Goal: Task Accomplishment & Management: Complete application form

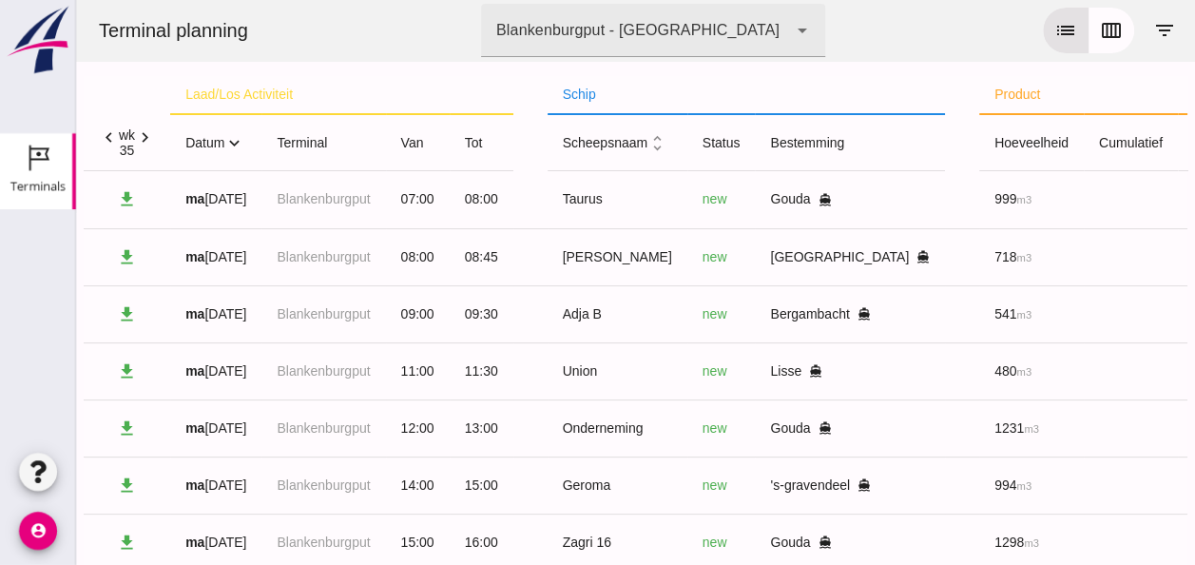
click at [236, 146] on icon "expand_more" at bounding box center [234, 143] width 20 height 20
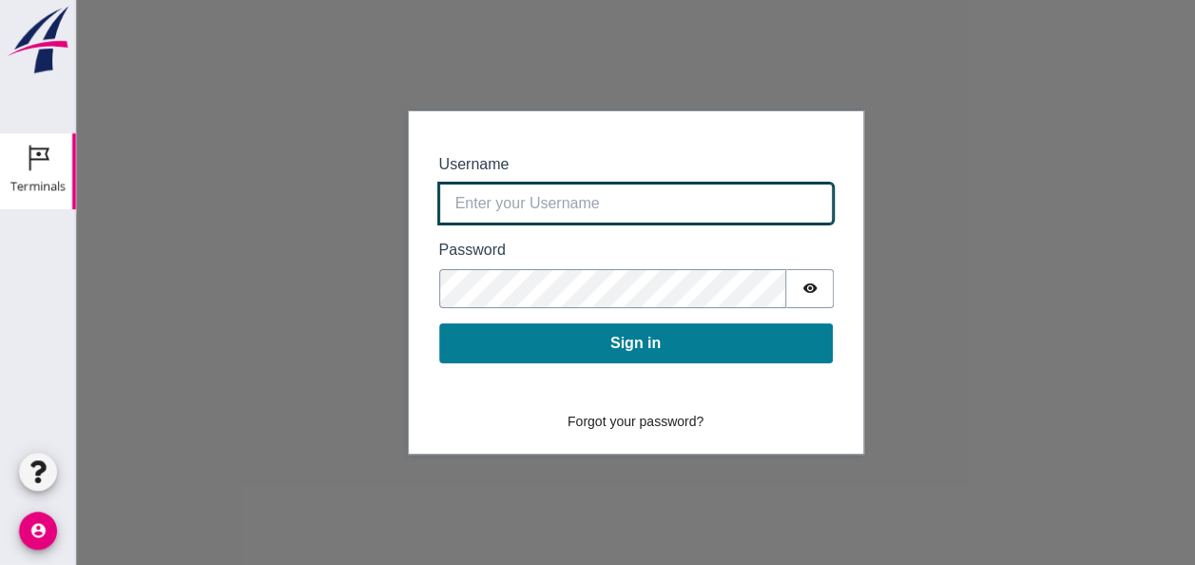
type input "0390.shp+bon@vanoord.com"
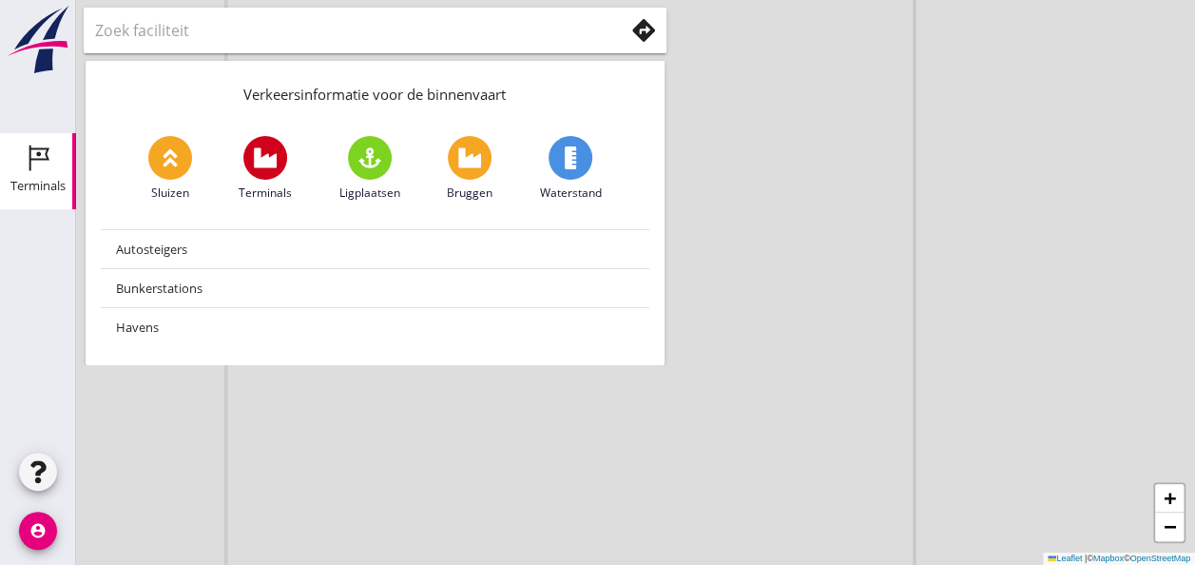
click at [29, 177] on div "Terminals" at bounding box center [37, 186] width 55 height 27
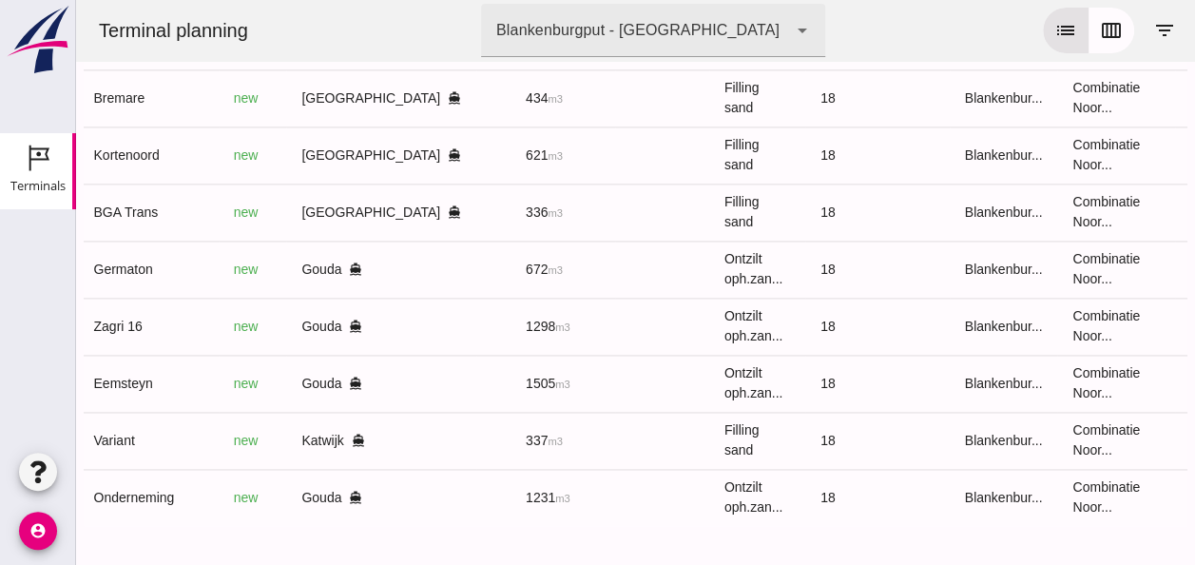
scroll to position [0, 509]
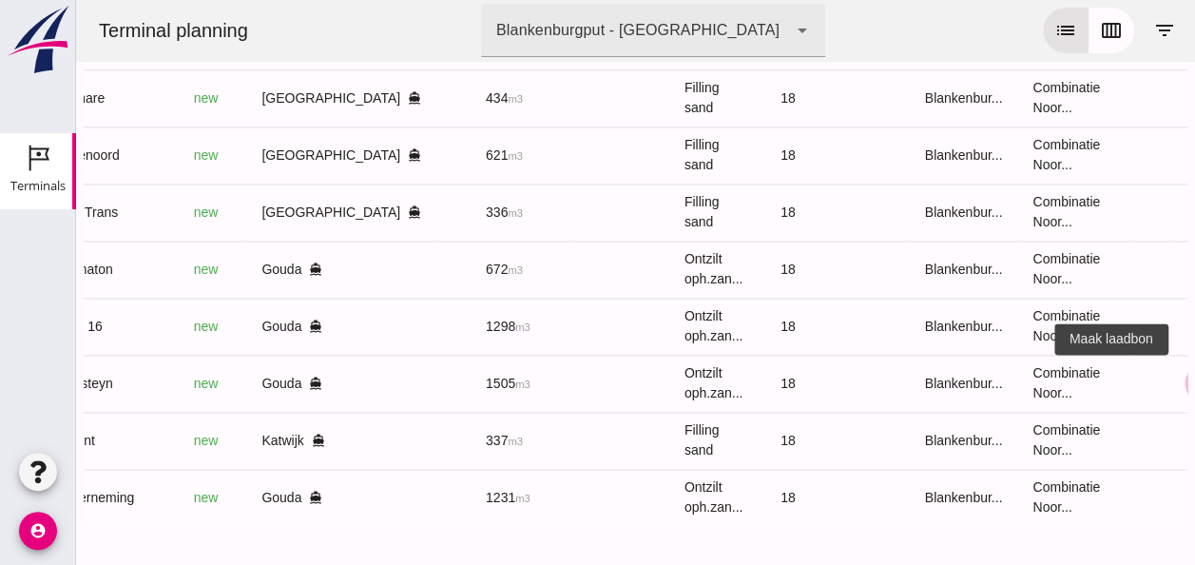
click at [1194, 382] on icon "receipt_long" at bounding box center [1203, 382] width 17 height 17
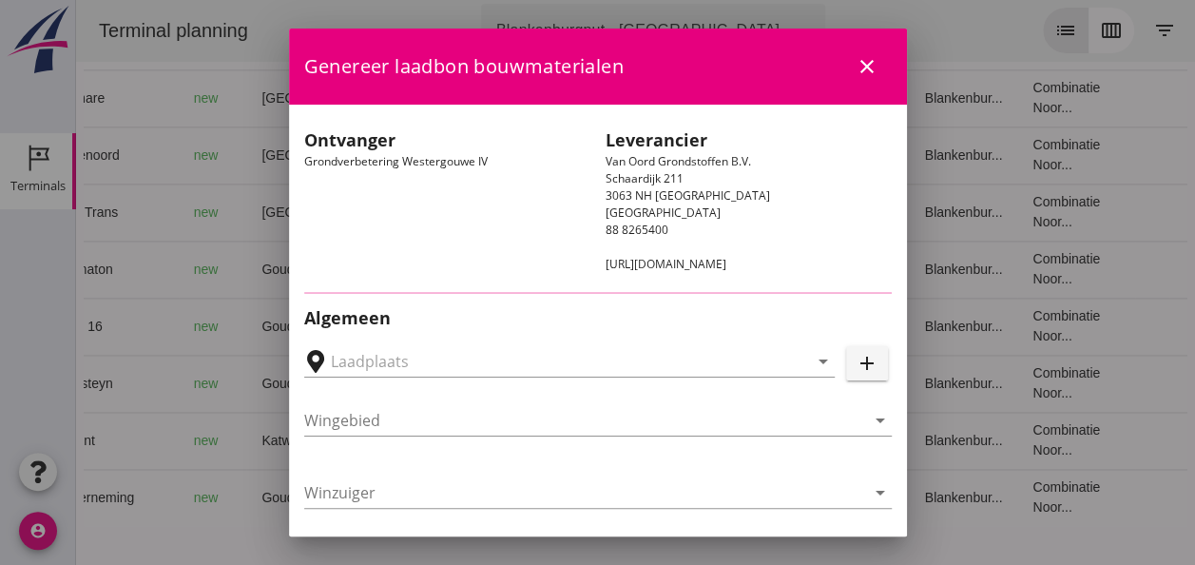
type input "Loswal Fa. J. Bos&Zonen, [GEOGRAPHIC_DATA]"
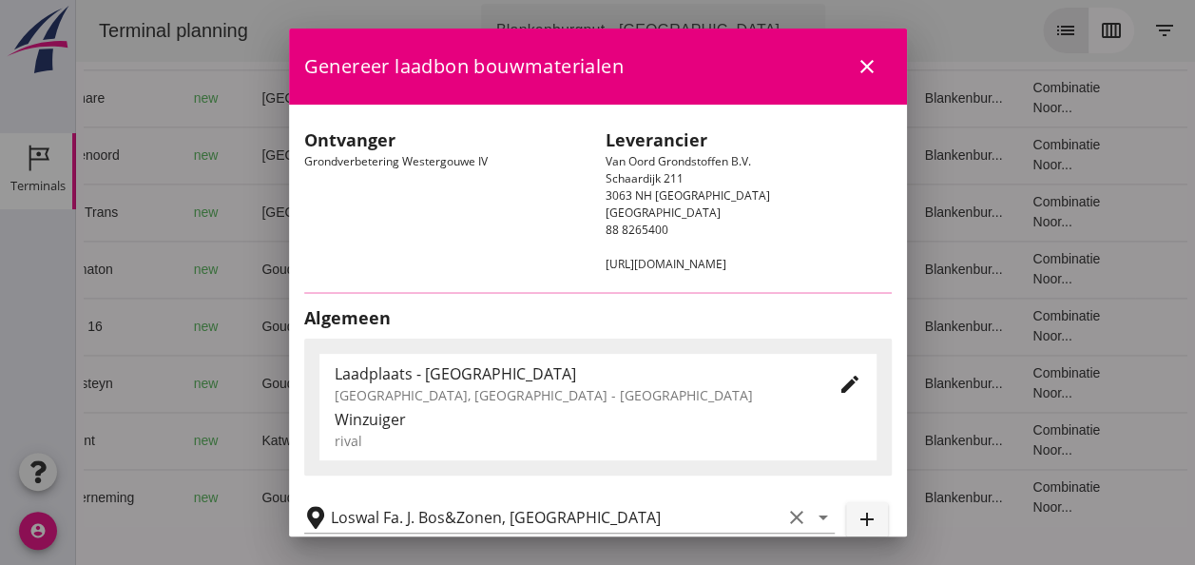
type input "Eemsteyn"
type input "[PERSON_NAME]"
type input "1643"
type input "Ontzilt oph.zand [75] (6120)"
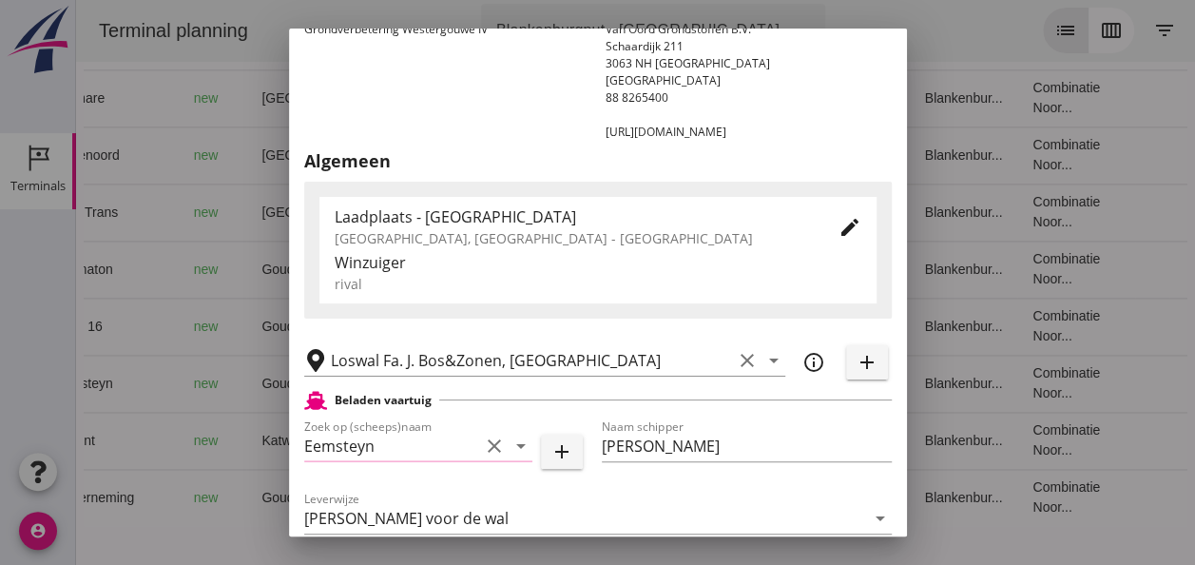
scroll to position [285, 0]
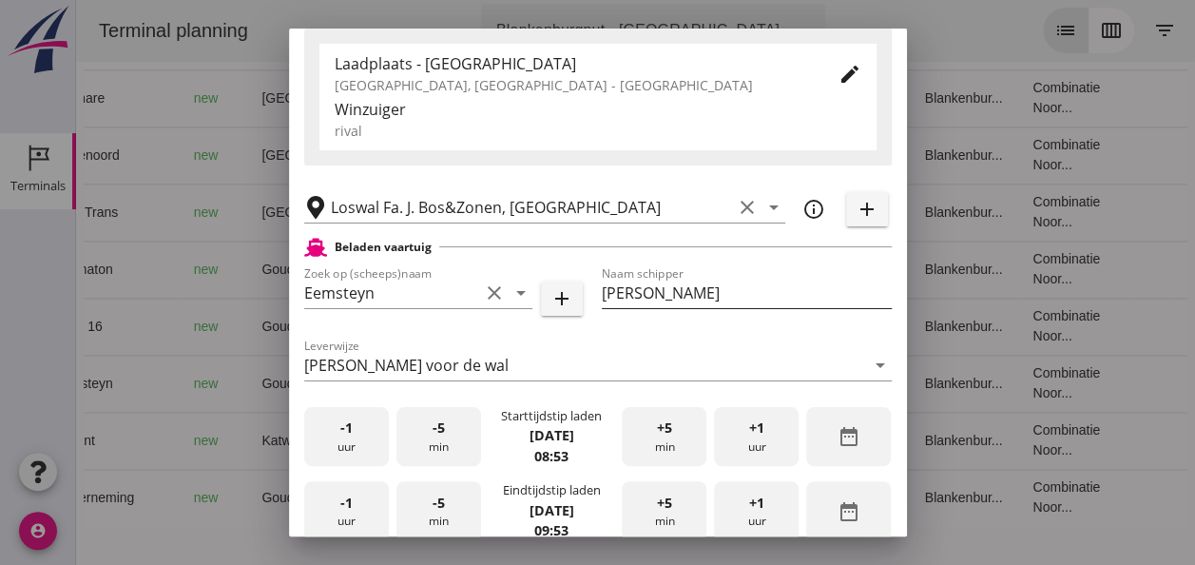
drag, startPoint x: 704, startPoint y: 295, endPoint x: 717, endPoint y: 295, distance: 12.4
click at [707, 295] on input "[PERSON_NAME]" at bounding box center [747, 293] width 290 height 30
type input "A"
type input "bert"
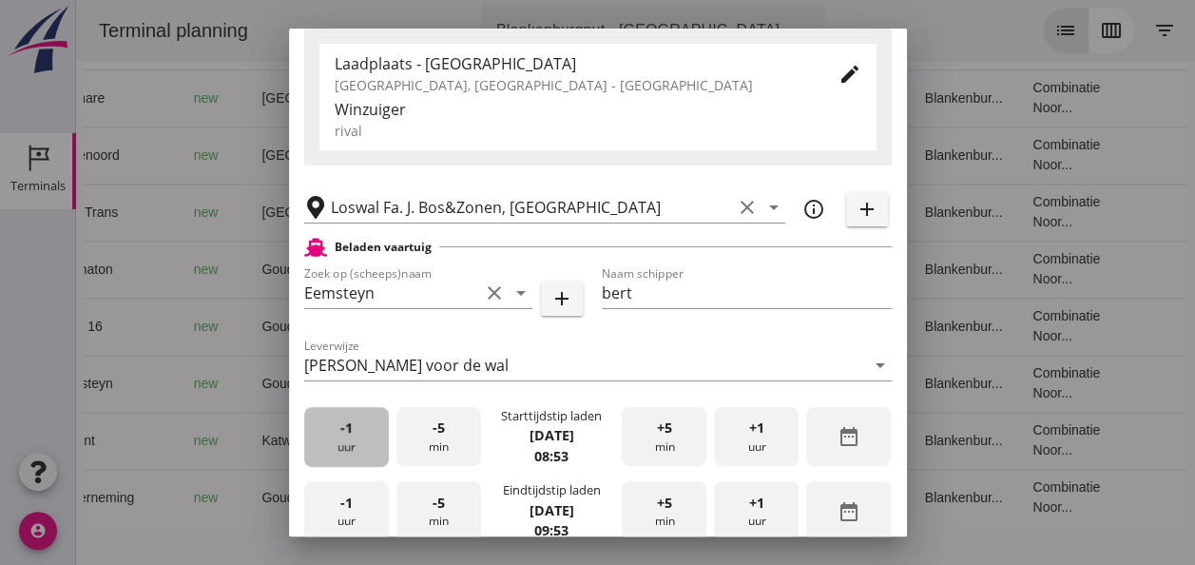
click at [354, 443] on div "-1 uur" at bounding box center [346, 437] width 85 height 60
drag, startPoint x: 351, startPoint y: 443, endPoint x: 361, endPoint y: 441, distance: 10.6
click at [352, 442] on div "-1 uur" at bounding box center [346, 437] width 85 height 60
click at [654, 439] on div "+5 min" at bounding box center [664, 437] width 85 height 60
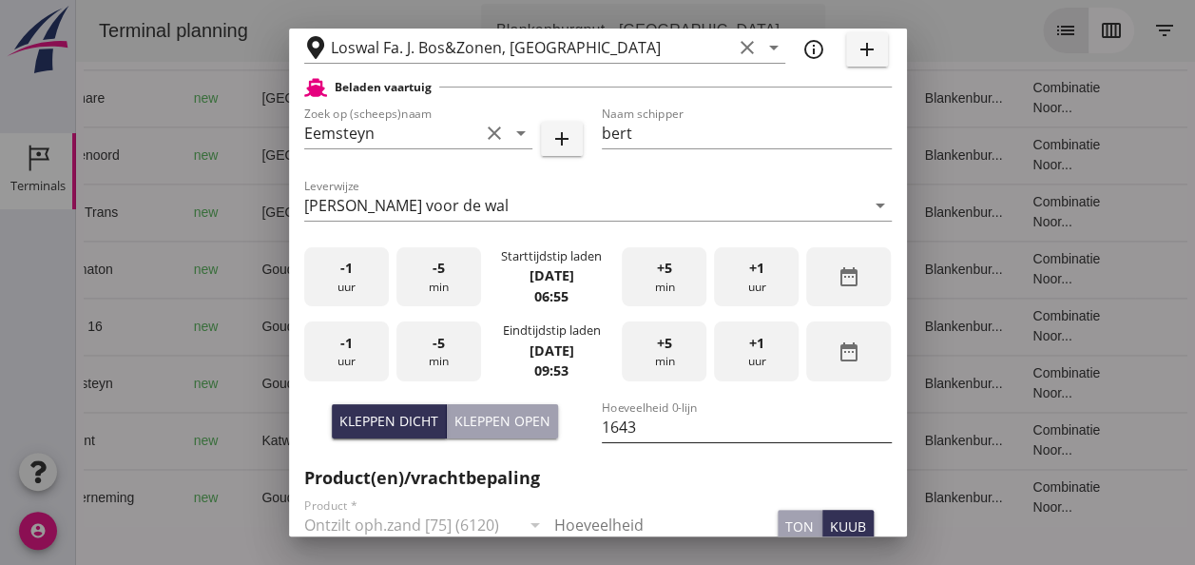
scroll to position [475, 0]
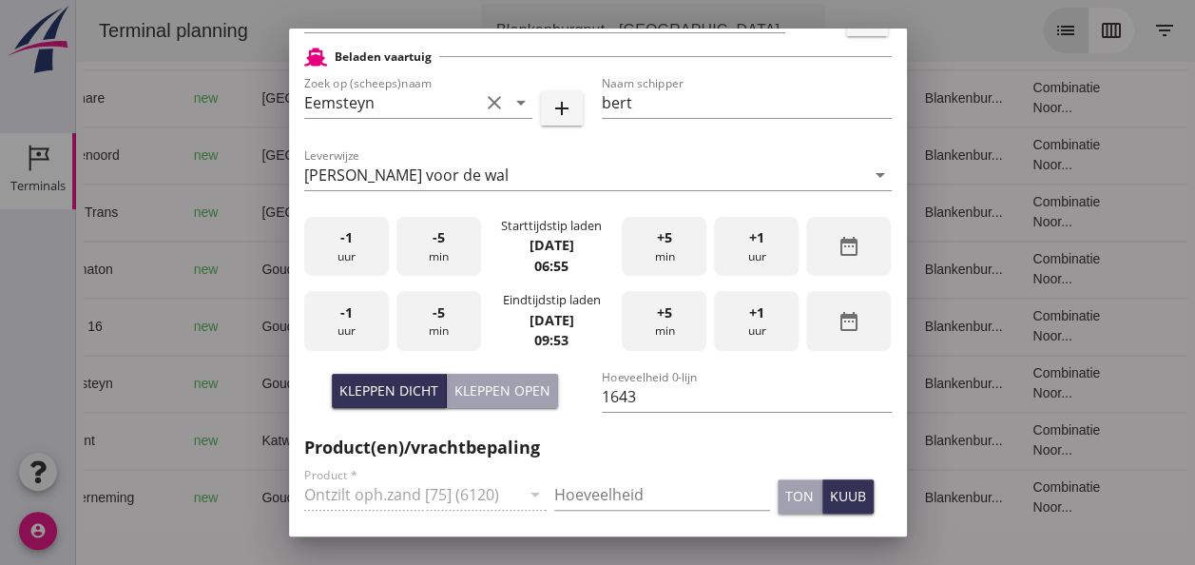
click at [370, 331] on div "-1 uur" at bounding box center [346, 321] width 85 height 60
click at [658, 327] on div "+5 min" at bounding box center [664, 321] width 85 height 60
click at [652, 325] on div "+5 min" at bounding box center [664, 321] width 85 height 60
click at [650, 323] on div "+5 min" at bounding box center [664, 321] width 85 height 60
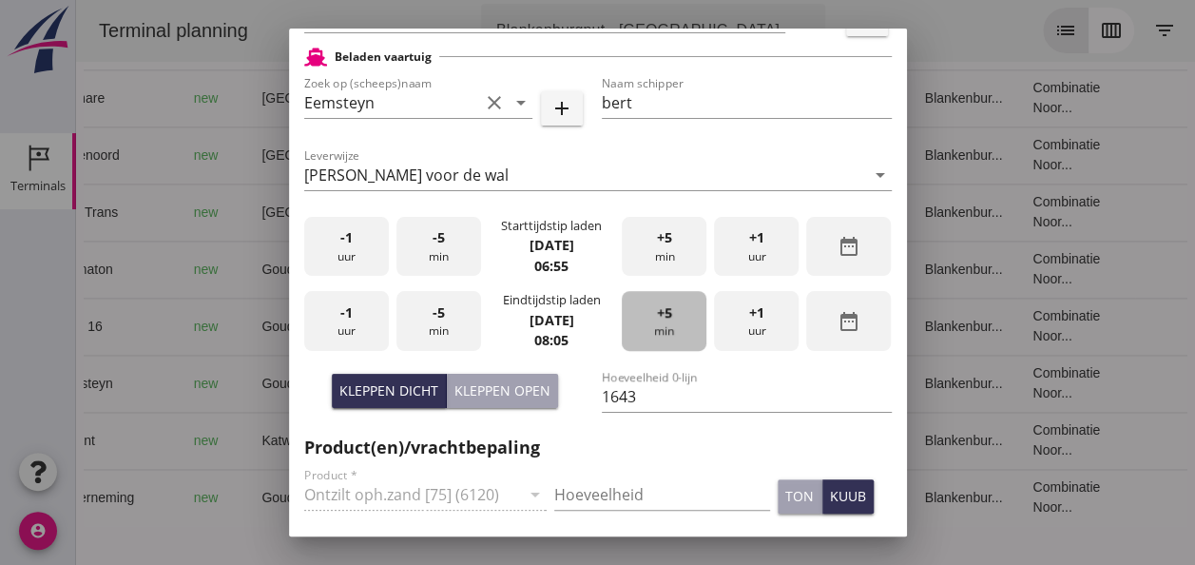
click at [650, 323] on div "+5 min" at bounding box center [664, 321] width 85 height 60
click at [496, 387] on div "Kleppen open" at bounding box center [502, 390] width 96 height 20
type input "1505"
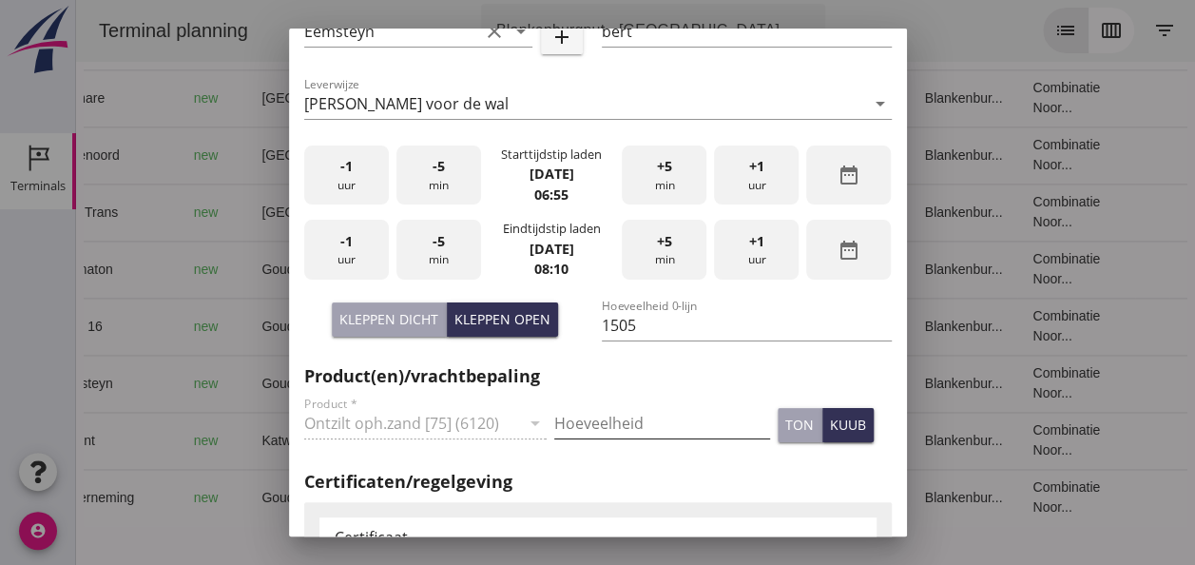
scroll to position [570, 0]
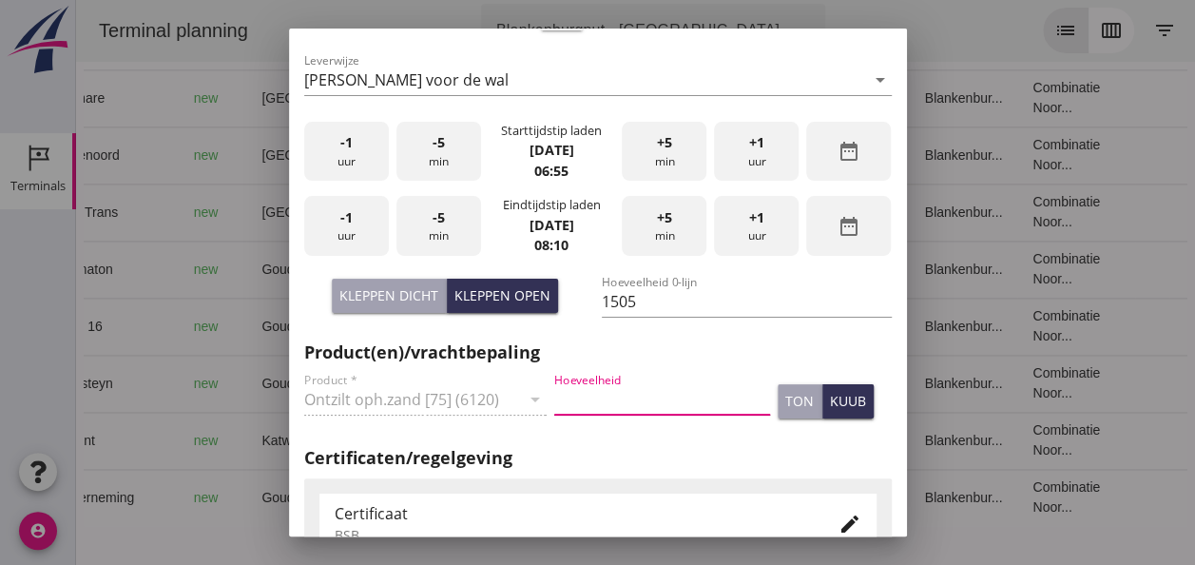
drag, startPoint x: 594, startPoint y: 400, endPoint x: 605, endPoint y: 403, distance: 10.8
click at [601, 402] on input "Hoeveelheid" at bounding box center [662, 399] width 216 height 30
type input "1505"
click at [831, 406] on div "kuub" at bounding box center [848, 401] width 36 height 20
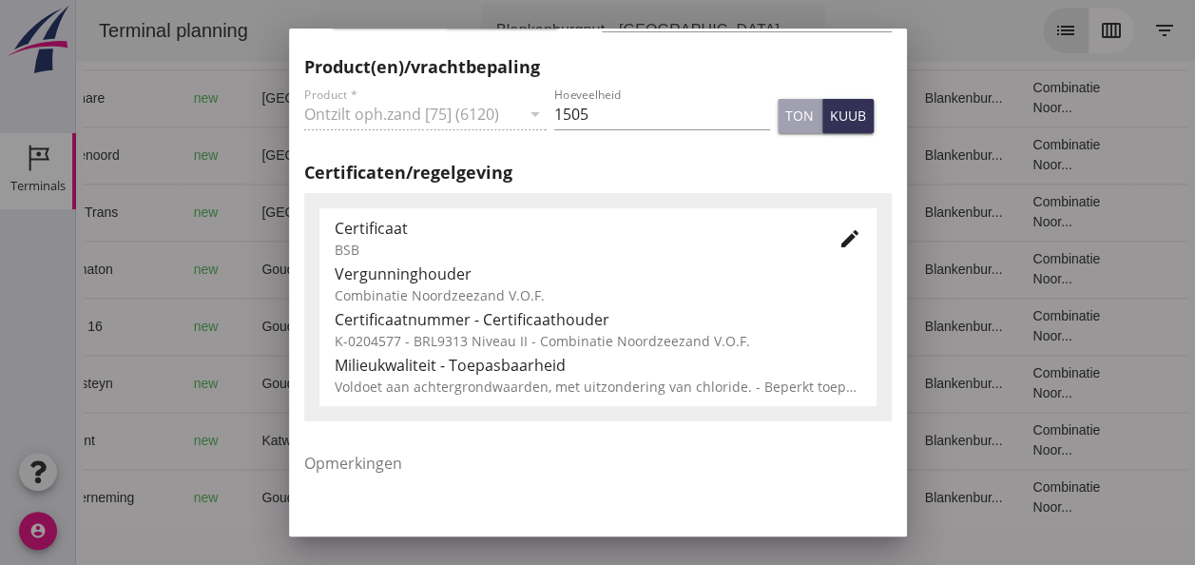
scroll to position [969, 0]
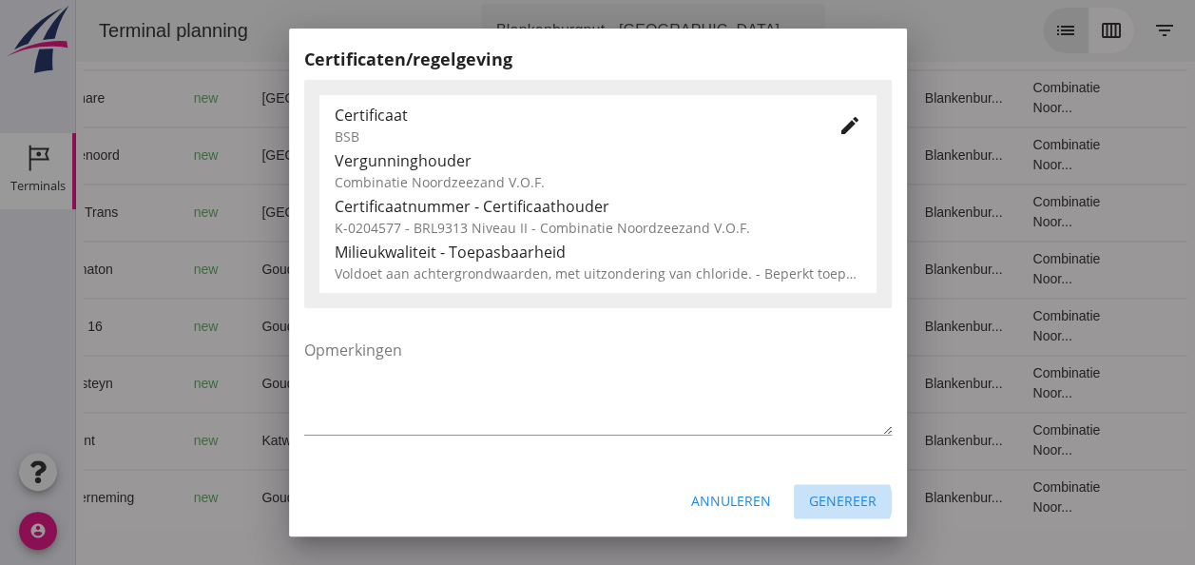
click at [836, 506] on div "Genereer" at bounding box center [842, 500] width 67 height 20
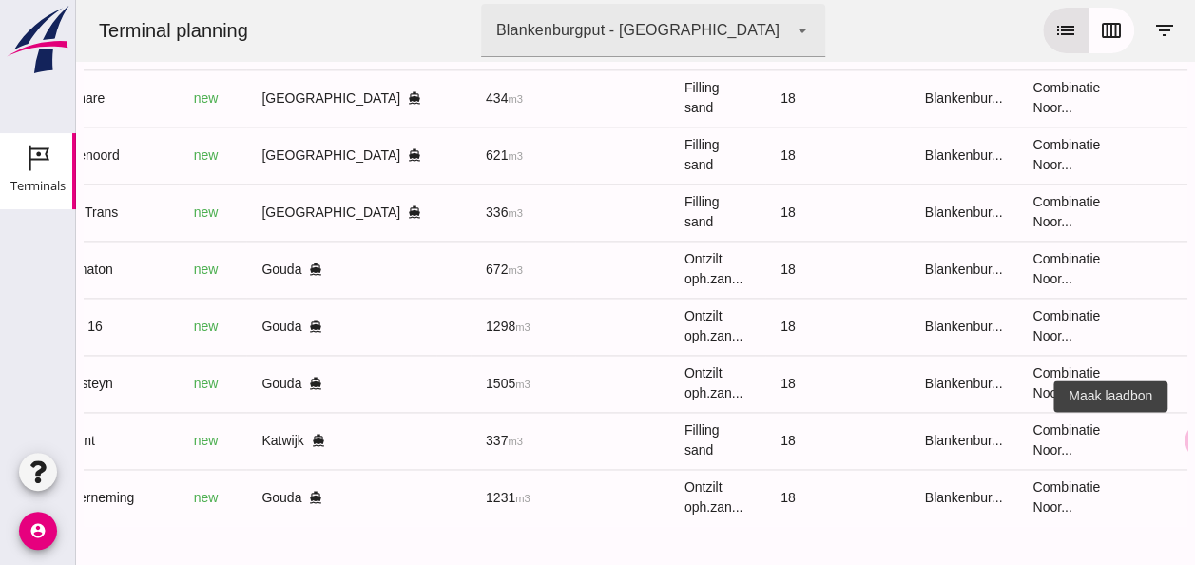
click at [1194, 438] on icon "receipt_long" at bounding box center [1203, 440] width 17 height 17
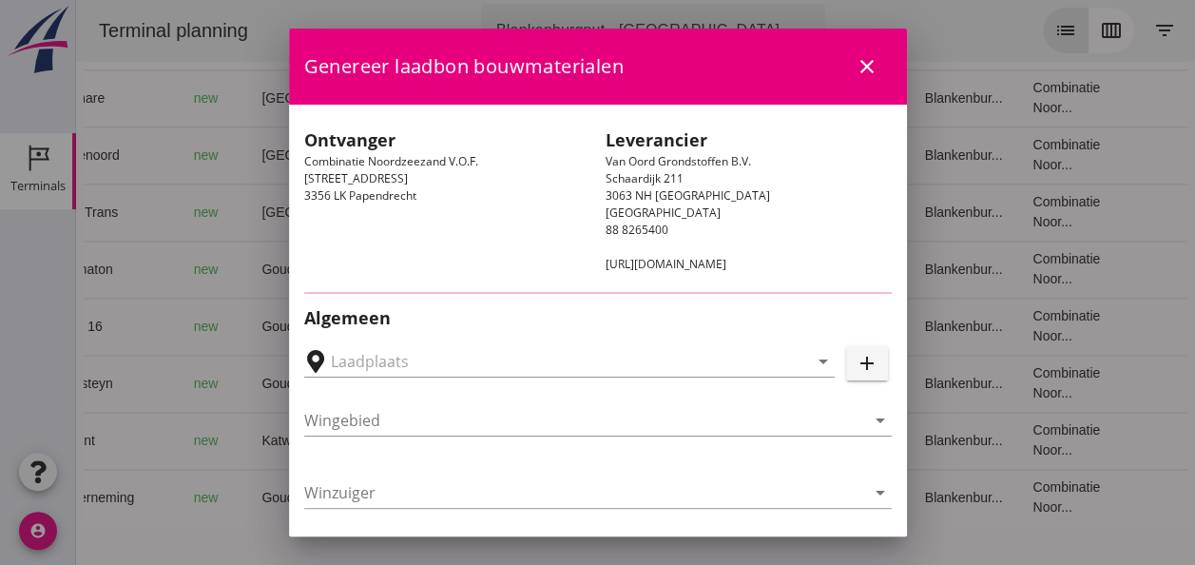
type input "[GEOGRAPHIC_DATA], [GEOGRAPHIC_DATA], [GEOGRAPHIC_DATA]"
type input "Variant"
type input "[PERSON_NAME]"
type input "337"
type input "Ophoogzand (6120)"
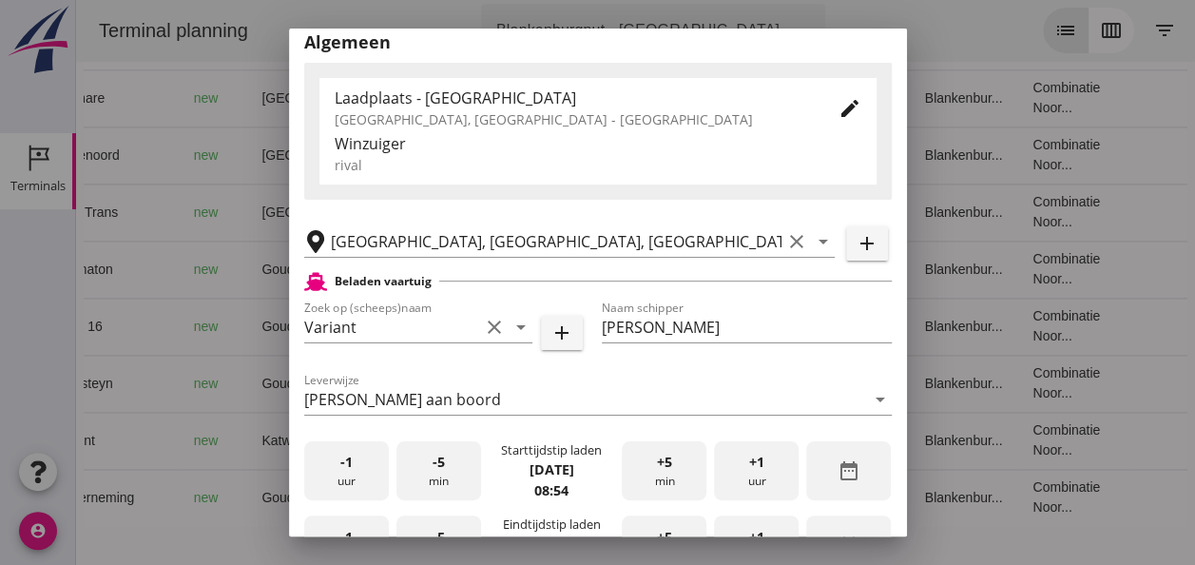
scroll to position [475, 0]
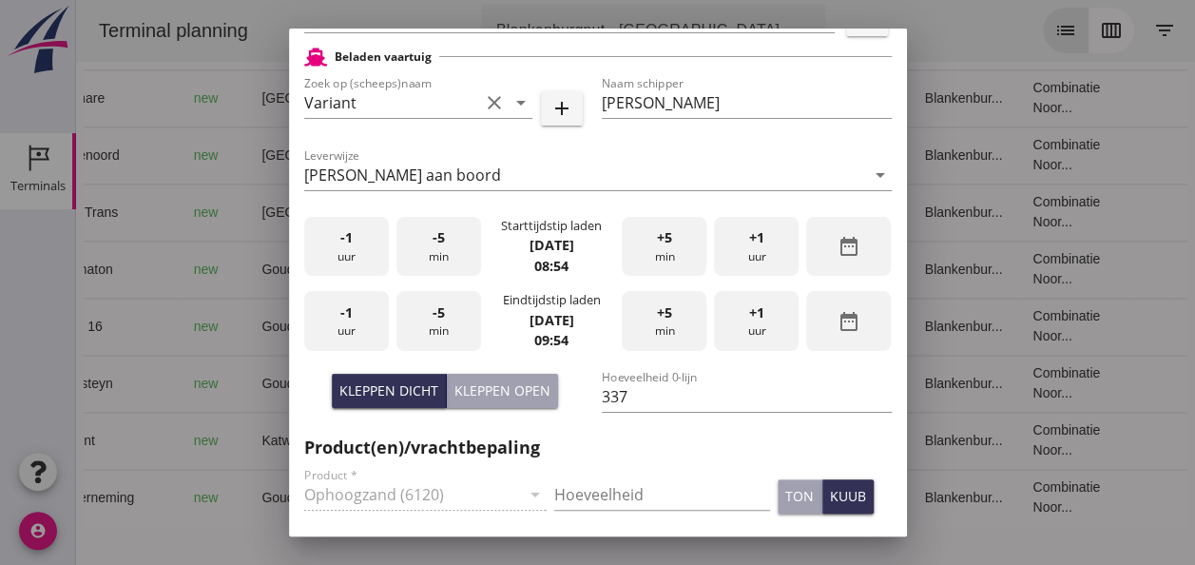
click at [358, 245] on div "-1 uur" at bounding box center [346, 247] width 85 height 60
click at [639, 251] on div "+5 min" at bounding box center [664, 247] width 85 height 60
click at [640, 251] on div "+5 min" at bounding box center [664, 247] width 85 height 60
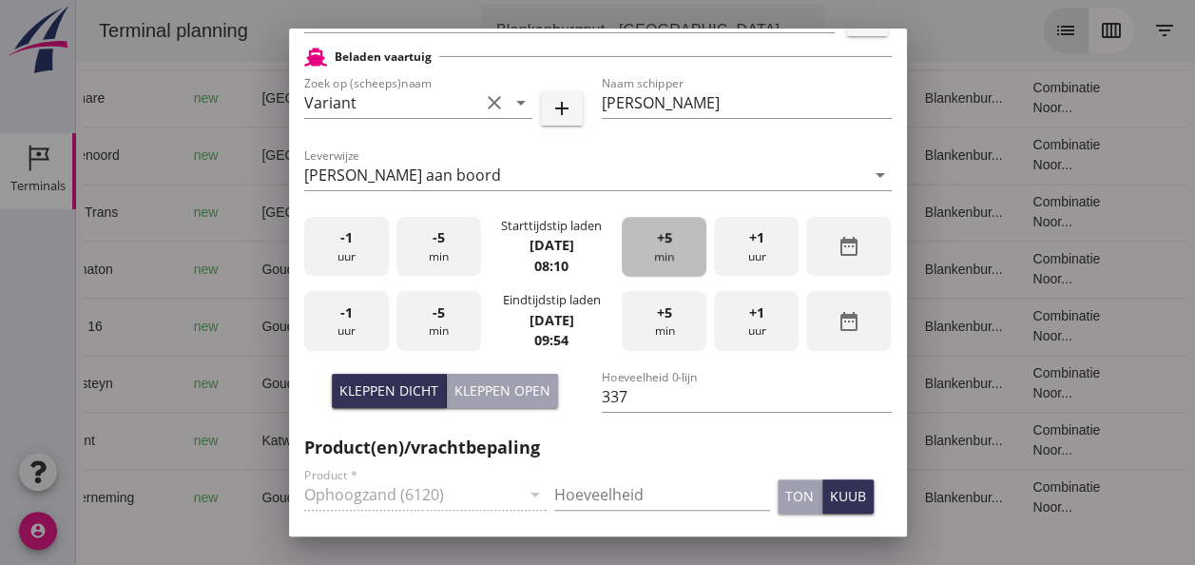
click at [640, 251] on div "+5 min" at bounding box center [664, 247] width 85 height 60
click at [639, 251] on div "+5 min" at bounding box center [664, 247] width 85 height 60
click at [384, 319] on div "-1 uur" at bounding box center [346, 321] width 85 height 60
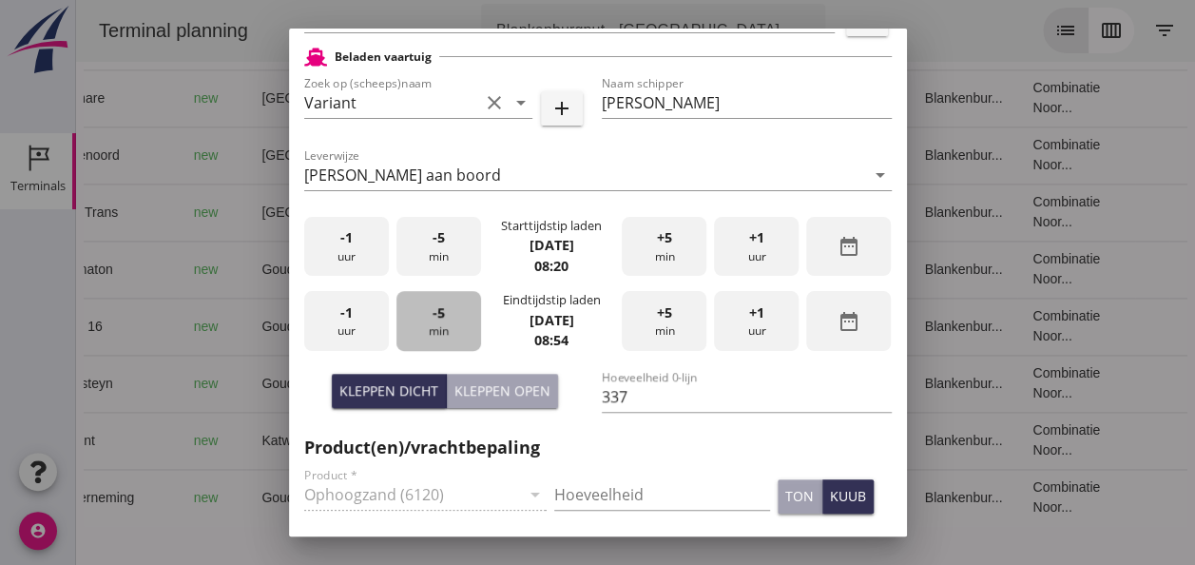
click at [446, 320] on div "-5 min" at bounding box center [438, 321] width 85 height 60
click at [447, 320] on div "-5 min" at bounding box center [438, 321] width 85 height 60
click at [449, 320] on div "-5 min" at bounding box center [438, 321] width 85 height 60
click at [625, 472] on div "Hoeveelheid" at bounding box center [662, 498] width 216 height 61
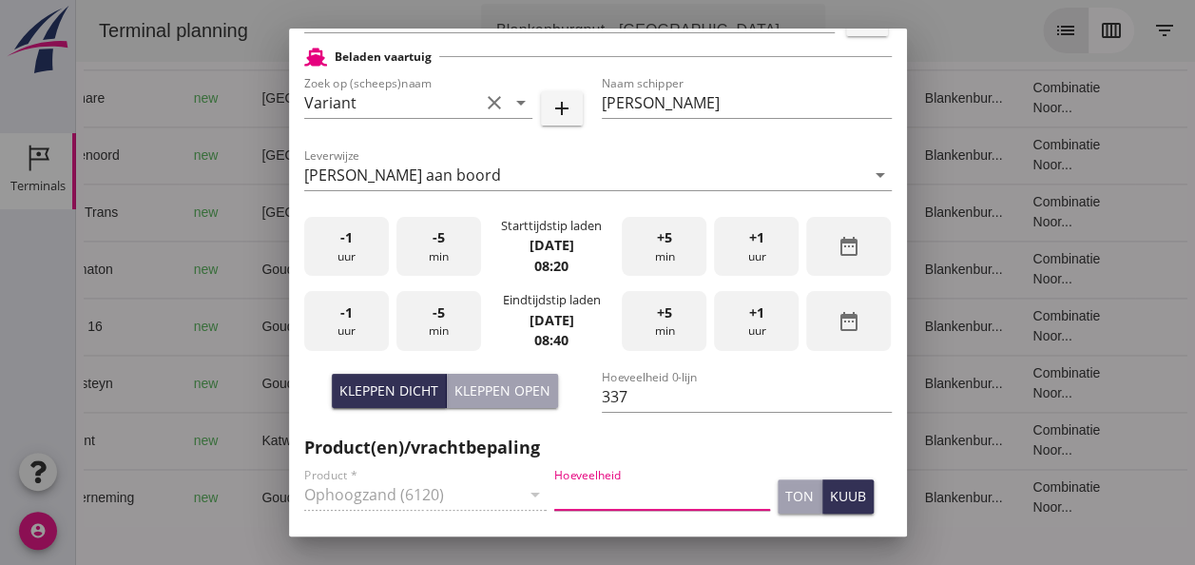
click at [608, 492] on input "Hoeveelheid" at bounding box center [662, 494] width 216 height 30
type input "337"
click at [836, 497] on div "kuub" at bounding box center [848, 496] width 36 height 20
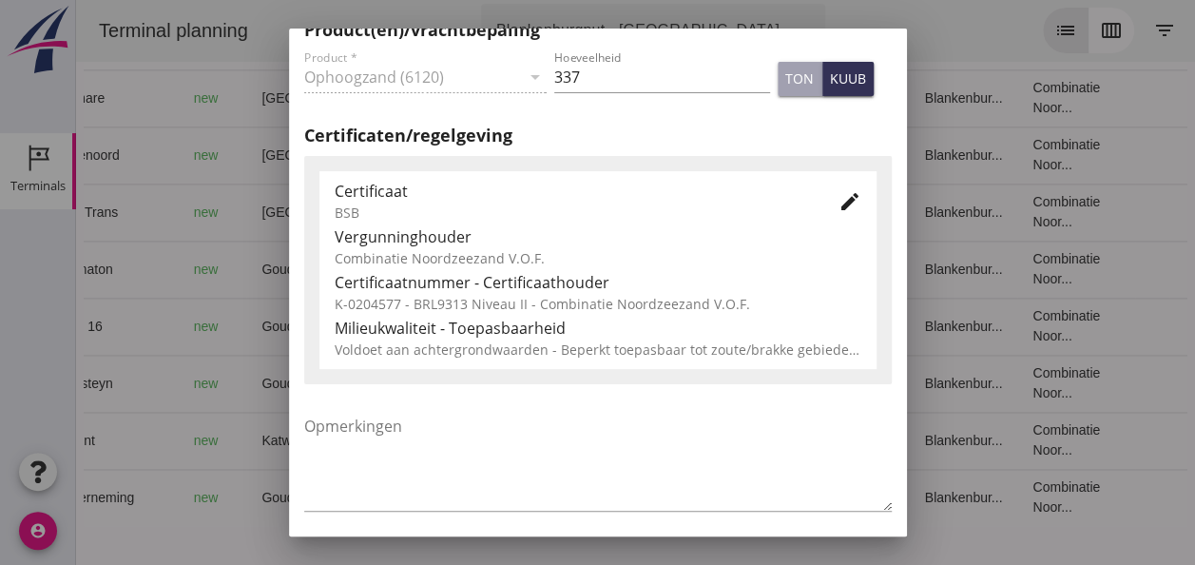
scroll to position [969, 0]
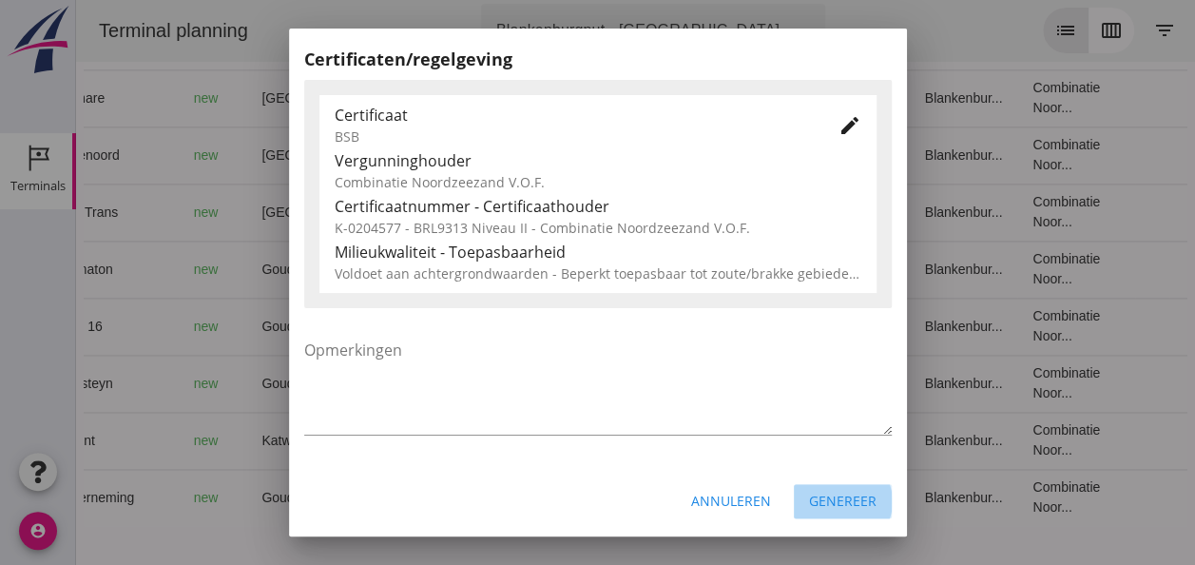
click at [833, 502] on div "Genereer" at bounding box center [842, 500] width 67 height 20
